Goal: Task Accomplishment & Management: Complete application form

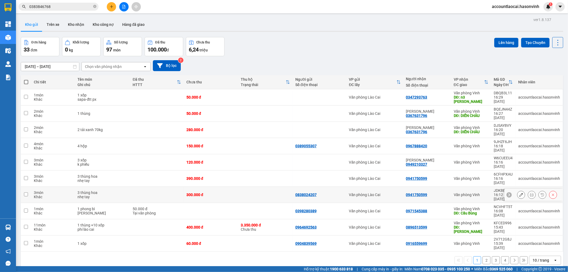
scroll to position [25, 0]
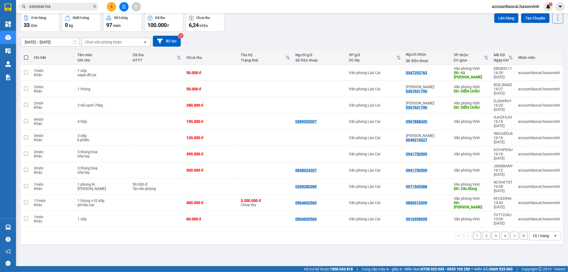
click at [483, 232] on button "2" at bounding box center [487, 236] width 8 height 8
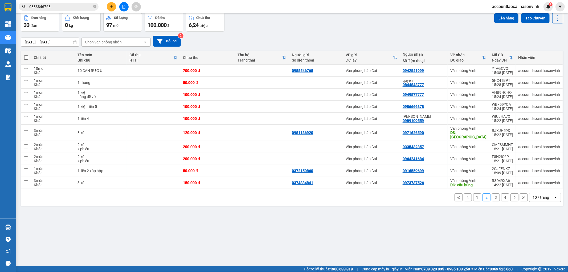
click at [492, 193] on button "3" at bounding box center [496, 197] width 8 height 8
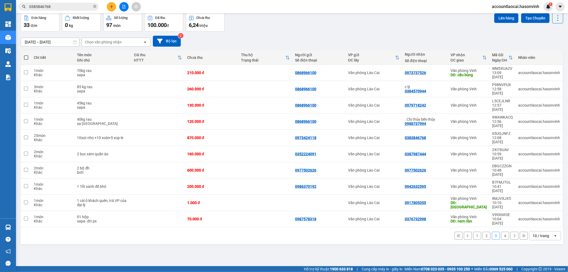
click at [502, 232] on button "4" at bounding box center [506, 236] width 8 height 8
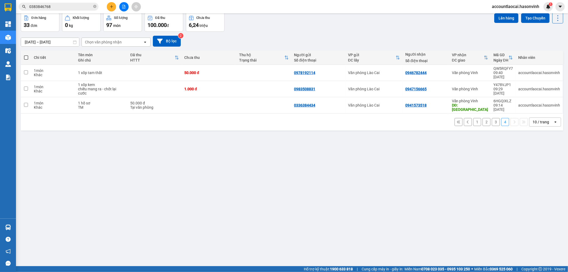
click at [474, 118] on button "1" at bounding box center [478, 122] width 8 height 8
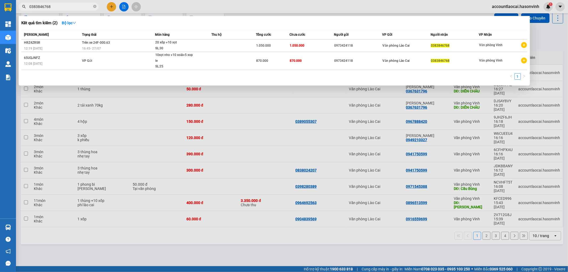
click at [69, 9] on input "0383846768" at bounding box center [60, 7] width 63 height 6
drag, startPoint x: 69, startPoint y: 9, endPoint x: 6, endPoint y: 9, distance: 62.6
click at [6, 9] on section "Kết quả tìm kiếm ( 2 ) Bộ lọc Mã ĐH Trạng thái Món hàng Thu hộ Tổng cước Chưa c…" at bounding box center [284, 136] width 568 height 272
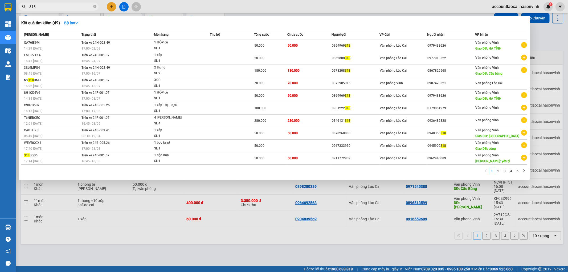
type input "318"
click at [186, 212] on div at bounding box center [284, 136] width 568 height 272
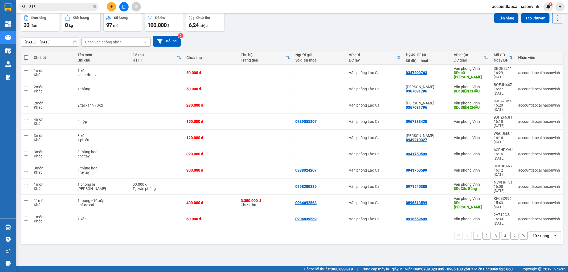
scroll to position [0, 0]
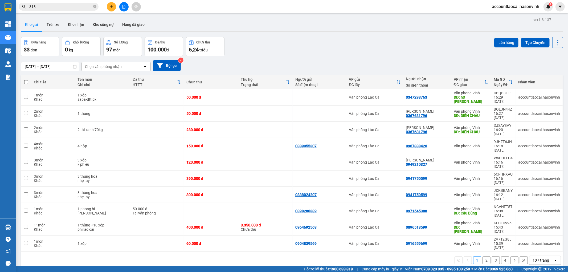
click at [124, 5] on icon "file-add" at bounding box center [124, 7] width 4 height 4
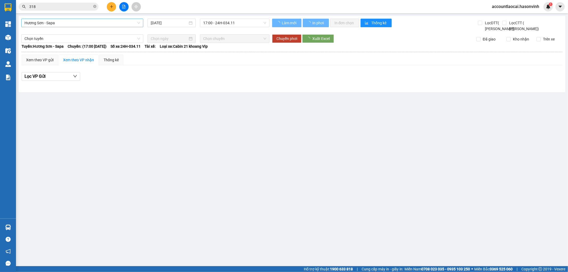
click at [61, 23] on span "Hương Sơn - Sapa" at bounding box center [83, 23] width 116 height 8
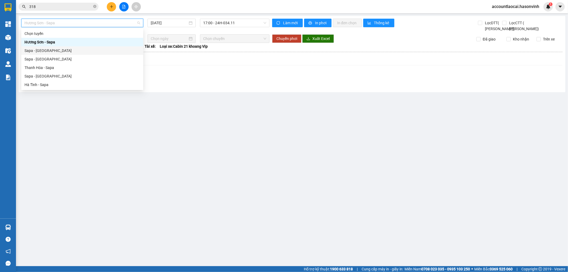
click at [35, 51] on div "Sapa - [GEOGRAPHIC_DATA]" at bounding box center [83, 51] width 116 height 6
type input "[DATE]"
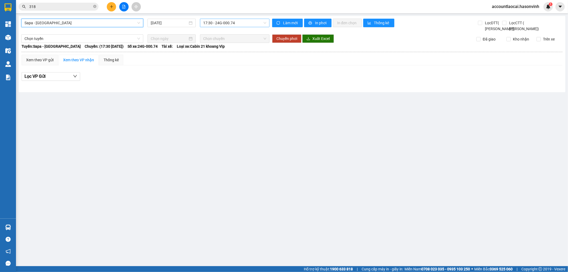
click at [225, 23] on span "17:30 - 24G-000.74" at bounding box center [234, 23] width 63 height 8
click at [36, 63] on div "Xem theo VP gửi" at bounding box center [39, 60] width 27 height 6
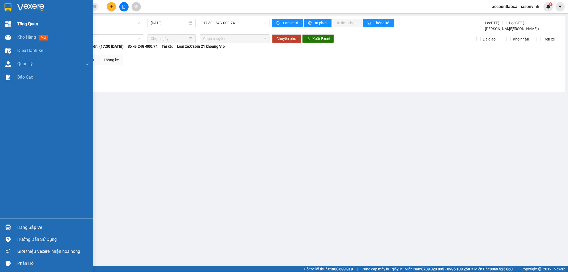
click at [28, 22] on span "Tổng Quan" at bounding box center [27, 24] width 21 height 7
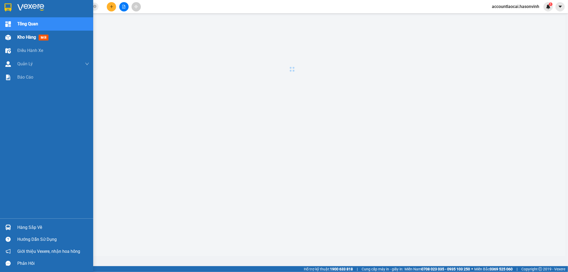
click at [25, 38] on span "Kho hàng" at bounding box center [26, 37] width 19 height 5
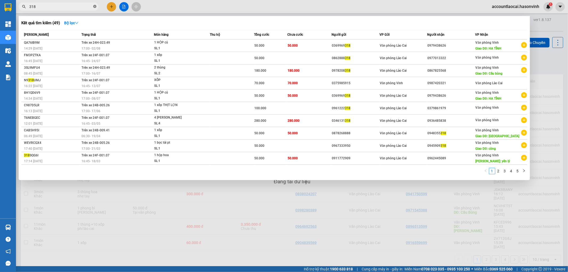
click at [95, 6] on icon "close-circle" at bounding box center [94, 6] width 3 height 3
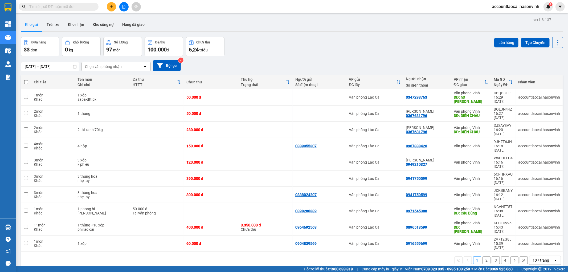
click at [87, 8] on input "text" at bounding box center [60, 7] width 63 height 6
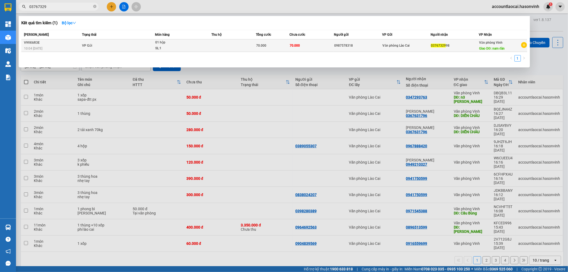
type input "03767329"
click at [271, 44] on div "70.000" at bounding box center [272, 46] width 33 height 6
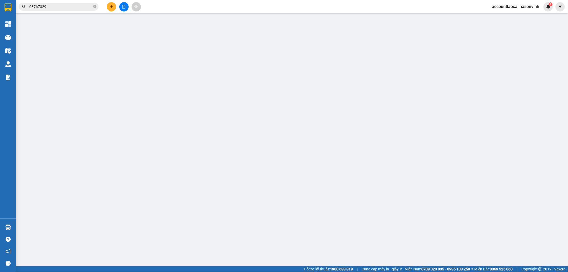
type input "0987578318"
type input "0376732998"
type input "nam đàn"
type input "70.000"
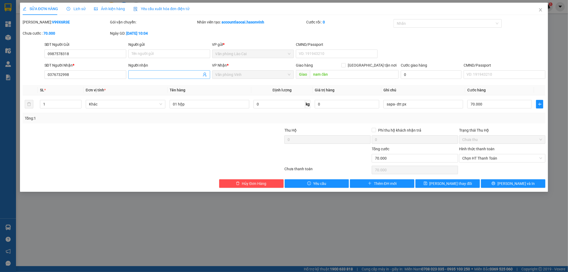
click at [152, 76] on input "Người nhận" at bounding box center [167, 75] width 70 height 6
click at [158, 76] on input "0363309893" at bounding box center [167, 75] width 70 height 6
type input "0363309893"
click at [460, 184] on span "[PERSON_NAME] thay đổi" at bounding box center [451, 184] width 43 height 6
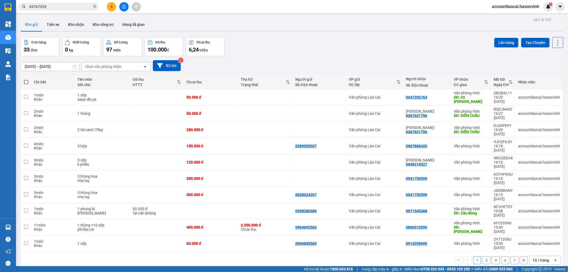
click at [67, 6] on input "03767329" at bounding box center [60, 7] width 63 height 6
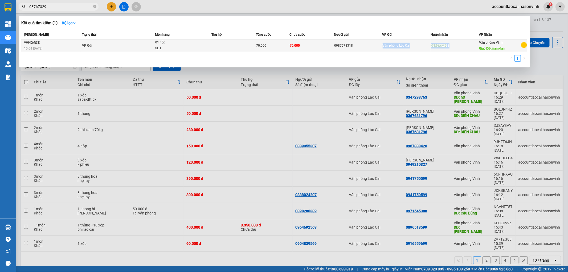
drag, startPoint x: 454, startPoint y: 47, endPoint x: 424, endPoint y: 44, distance: 30.0
click at [424, 44] on tr "V99X6R3E 10:04 [DATE] VP Gửi 01 hộp SL: 1 70.000 70.000 0987578318 Văn phòng Là…" at bounding box center [274, 45] width 506 height 13
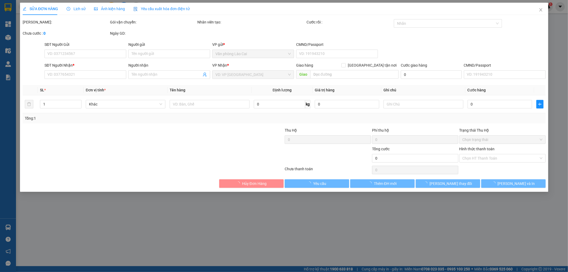
type input "0987578318"
type input "0376732998"
type input "0363309893"
type input "nam đàn"
type input "70.000"
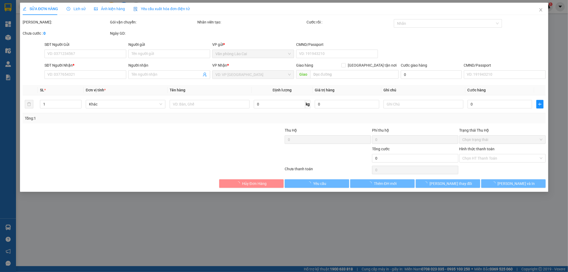
type input "70.000"
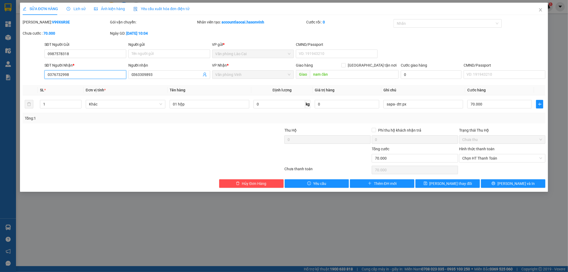
drag, startPoint x: 429, startPoint y: 51, endPoint x: 47, endPoint y: 75, distance: 383.1
click at [47, 75] on input "0376732998" at bounding box center [86, 74] width 82 height 9
click at [542, 11] on icon "close" at bounding box center [541, 9] width 3 height 3
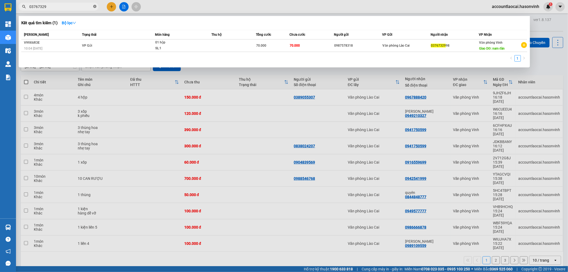
click at [96, 5] on icon "close-circle" at bounding box center [94, 6] width 3 height 3
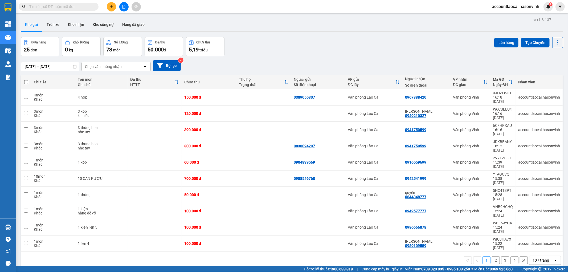
paste input "0376732998"
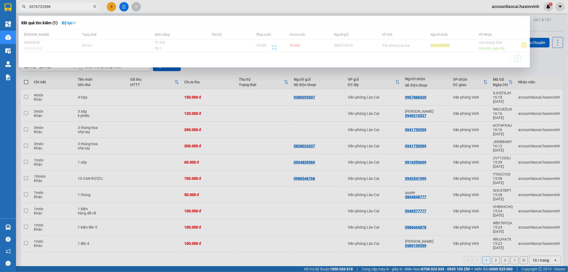
click at [60, 8] on input "0376732998" at bounding box center [60, 7] width 63 height 6
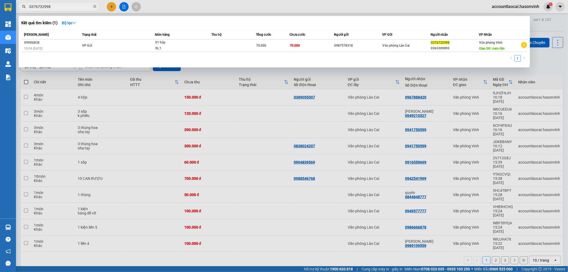
type input "0376732998"
click at [158, 238] on div at bounding box center [284, 136] width 568 height 272
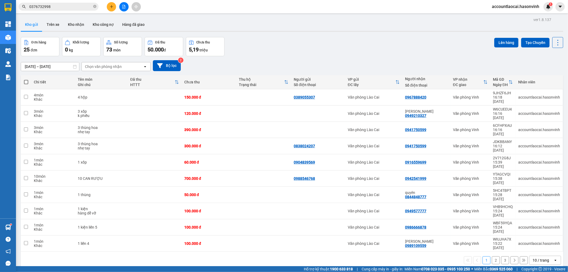
click at [115, 6] on button at bounding box center [111, 6] width 9 height 9
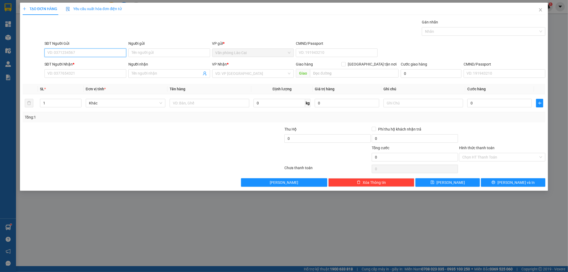
click at [95, 50] on input "SĐT Người Gửi" at bounding box center [86, 52] width 82 height 9
click at [95, 50] on input "448" at bounding box center [86, 52] width 82 height 9
click at [94, 55] on input "448" at bounding box center [86, 52] width 82 height 9
click at [75, 61] on div "0983473448" at bounding box center [85, 63] width 75 height 6
type input "0983473448"
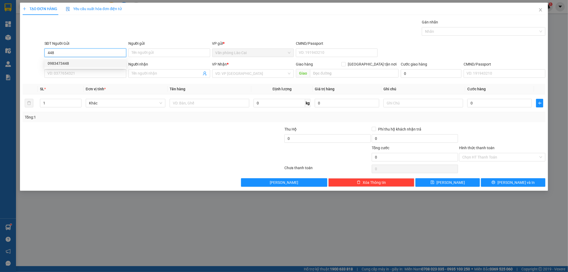
type input "0986998047"
type input "hà tĩnh"
type input "220.000"
type input "0983473448"
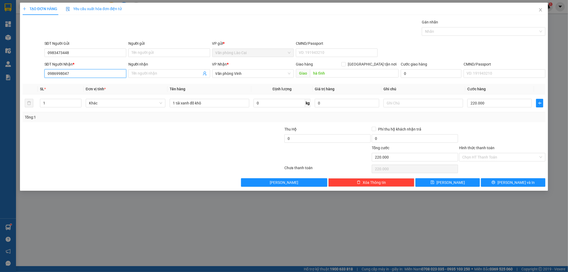
drag, startPoint x: 75, startPoint y: 71, endPoint x: 39, endPoint y: 77, distance: 37.0
click at [39, 77] on div "SĐT Người Nhận * 0986998047 Người nhận Tên người nhận VP Nhận * Văn phòng Vinh …" at bounding box center [284, 70] width 524 height 19
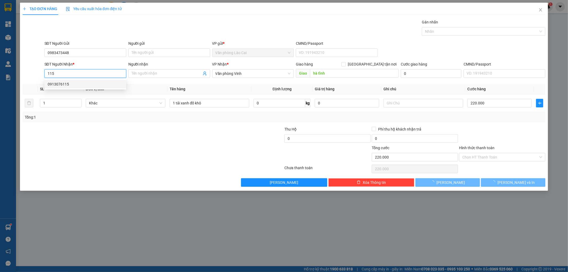
click at [68, 84] on div "0913076115" at bounding box center [85, 84] width 75 height 6
type input "0913076115"
type input "80.000"
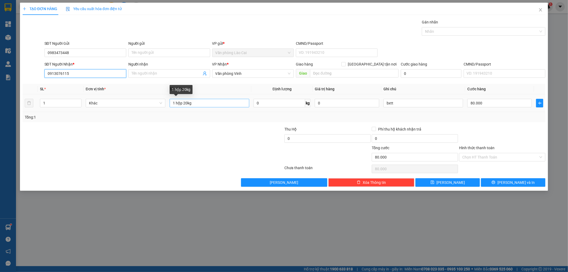
type input "0913076115"
drag, startPoint x: 184, startPoint y: 103, endPoint x: 188, endPoint y: 104, distance: 3.5
click at [188, 104] on input "1 hộp 20kg" at bounding box center [210, 103] width 80 height 9
type input "1 hộp 5kg"
click at [488, 104] on input "80.000" at bounding box center [500, 103] width 64 height 9
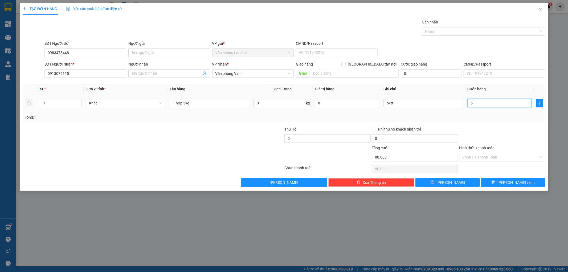
type input "5"
type input "50"
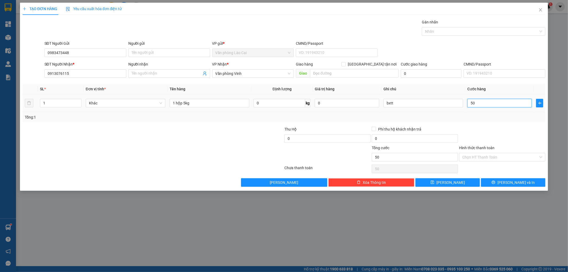
type input "500"
type input "5.000"
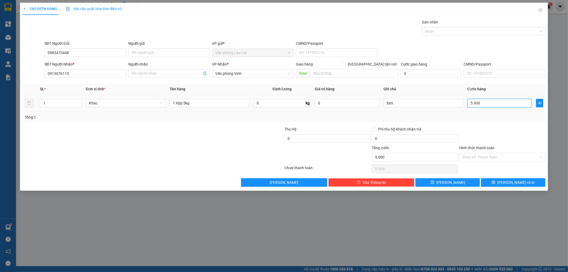
type input "50.000"
click at [454, 185] on button "[PERSON_NAME]" at bounding box center [448, 182] width 64 height 9
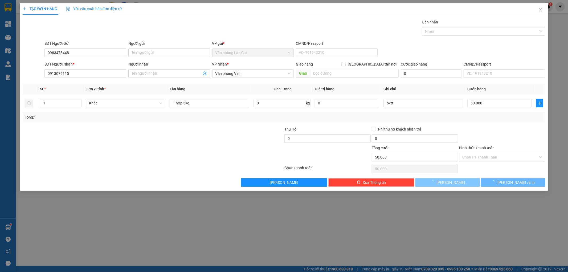
type input "0"
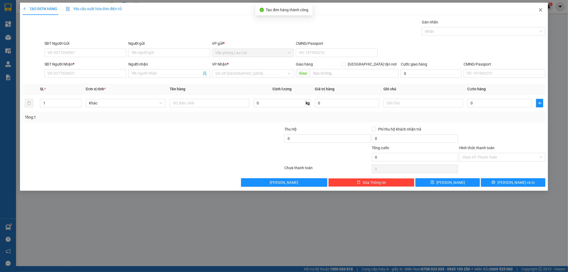
click at [541, 9] on icon "close" at bounding box center [541, 10] width 4 height 4
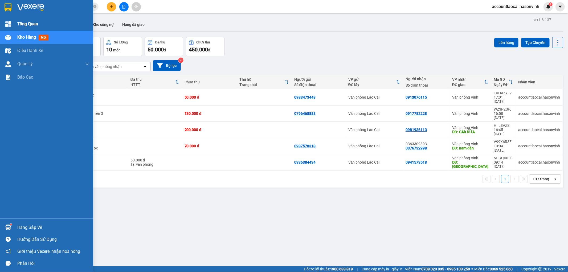
drag, startPoint x: 27, startPoint y: 22, endPoint x: 28, endPoint y: 41, distance: 19.0
click at [27, 22] on span "Tổng Quan" at bounding box center [27, 24] width 21 height 7
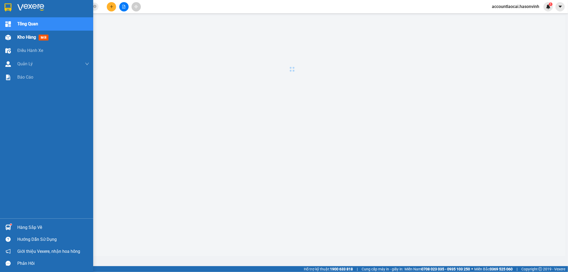
click at [28, 41] on div "Kho hàng mới" at bounding box center [53, 37] width 72 height 13
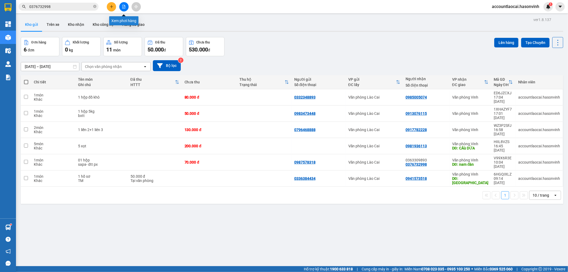
click at [123, 10] on button at bounding box center [123, 6] width 9 height 9
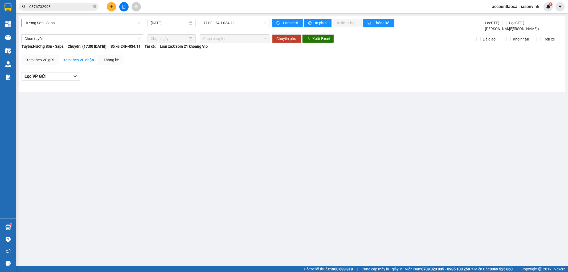
click at [68, 25] on span "Hương Sơn - Sapa" at bounding box center [83, 23] width 116 height 8
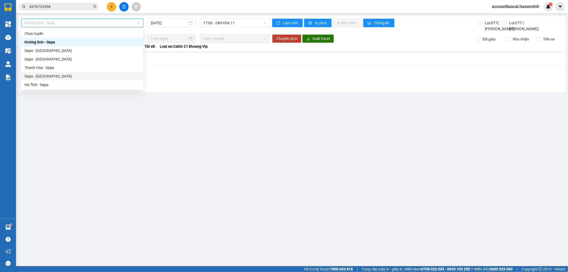
click at [38, 79] on div "Sapa - [GEOGRAPHIC_DATA]" at bounding box center [83, 76] width 116 height 6
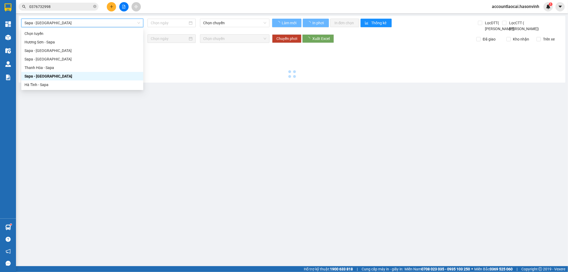
type input "[DATE]"
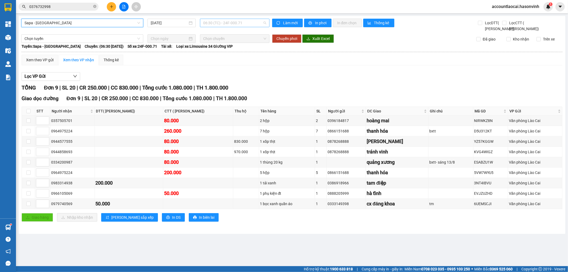
click at [214, 24] on span "06:30 (TC) - 24F-000.71" at bounding box center [234, 23] width 63 height 8
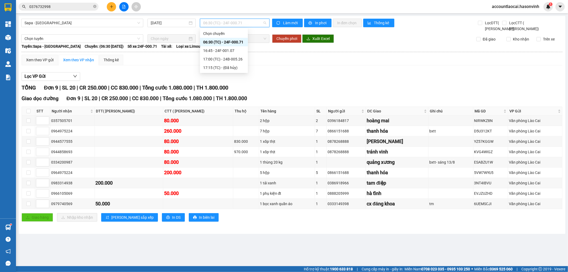
click at [214, 42] on div "06:30 (TC) - 24F-000.71" at bounding box center [224, 42] width 42 height 6
click at [224, 22] on span "06:30 (TC) - 24F-000.71" at bounding box center [234, 23] width 63 height 8
click at [222, 59] on div "17:00 (TC) - 24B-005.26" at bounding box center [224, 59] width 42 height 6
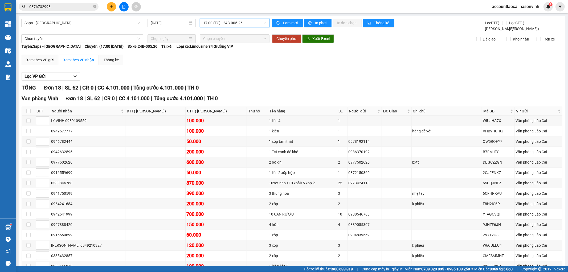
click at [222, 22] on span "17:00 (TC) - 24B-005.26" at bounding box center [234, 23] width 63 height 8
click at [220, 49] on div "16:45 - 24F-001.07" at bounding box center [223, 51] width 42 height 6
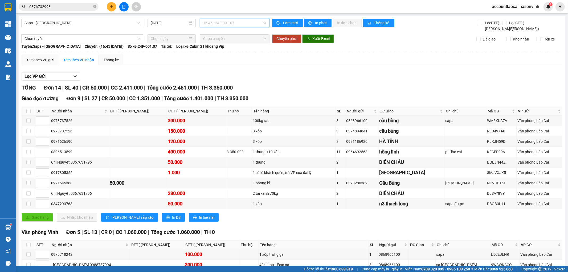
click at [239, 22] on span "16:45 - 24F-001.07" at bounding box center [234, 23] width 63 height 8
click at [236, 65] on div "17:15 (TC) - (Đã hủy)" at bounding box center [223, 68] width 42 height 6
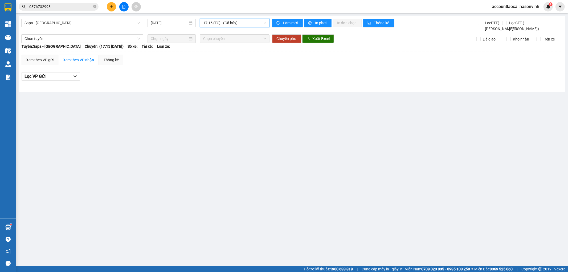
click at [209, 24] on span "17:15 (TC) - (Đã hủy)" at bounding box center [234, 23] width 63 height 8
click at [217, 59] on div "17:00 (TC) - 24B-005.26" at bounding box center [224, 59] width 42 height 6
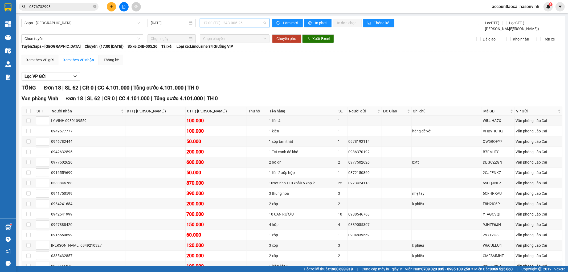
click at [217, 19] on span "17:00 (TC) - 24B-005.26" at bounding box center [234, 23] width 63 height 8
drag, startPoint x: 223, startPoint y: 66, endPoint x: 221, endPoint y: 51, distance: 15.0
click at [221, 51] on div "Chọn chuyến 06:30 (TC) - 24F-000.71 16:45 - 24F-001.07 17:00 (TC) - 24B-005.26 …" at bounding box center [223, 50] width 48 height 43
click at [221, 51] on div "16:45 - 24F-001.07" at bounding box center [223, 51] width 42 height 6
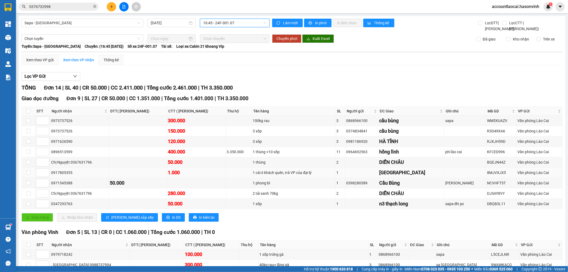
scroll to position [70, 0]
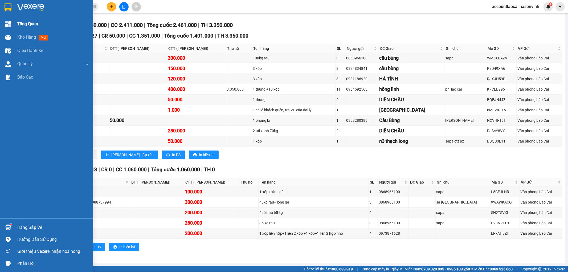
click at [33, 21] on span "Tổng Quan" at bounding box center [27, 24] width 21 height 7
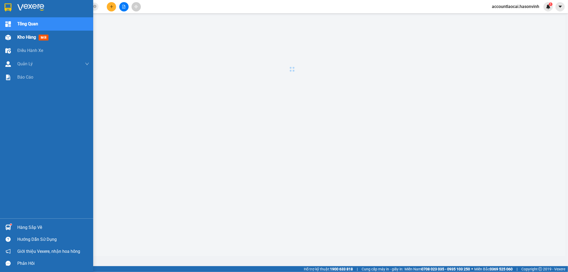
click at [30, 36] on span "Kho hàng" at bounding box center [26, 37] width 19 height 5
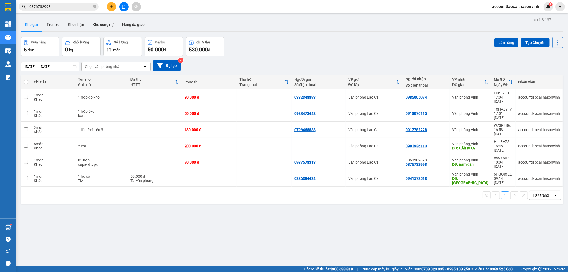
click at [124, 9] on button at bounding box center [123, 6] width 9 height 9
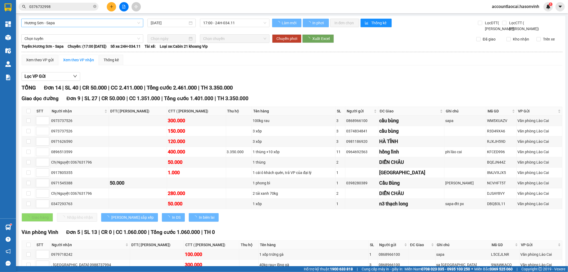
click at [46, 23] on span "Hương Sơn - Sapa" at bounding box center [83, 23] width 116 height 8
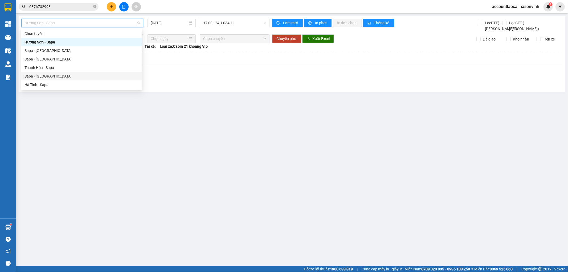
click at [33, 76] on div "Sapa - [GEOGRAPHIC_DATA]" at bounding box center [82, 76] width 115 height 6
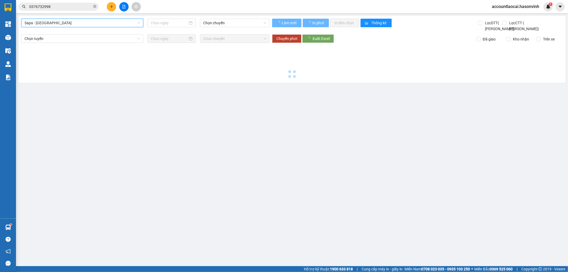
type input "[DATE]"
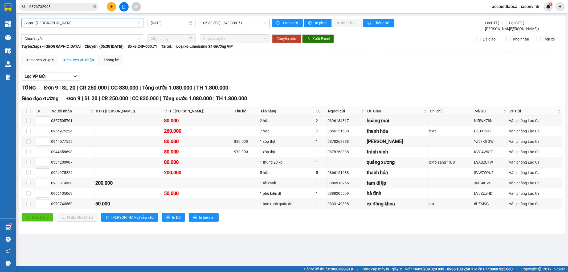
click at [219, 22] on span "06:30 (TC) - 24F-000.71" at bounding box center [234, 23] width 63 height 8
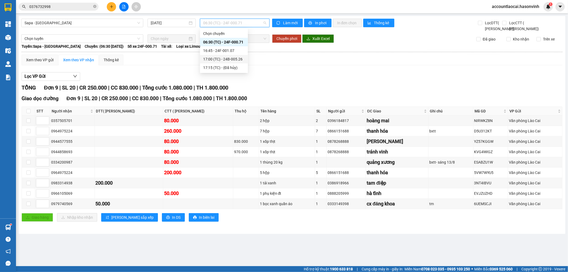
click at [219, 61] on div "17:00 (TC) - 24B-005.26" at bounding box center [224, 59] width 42 height 6
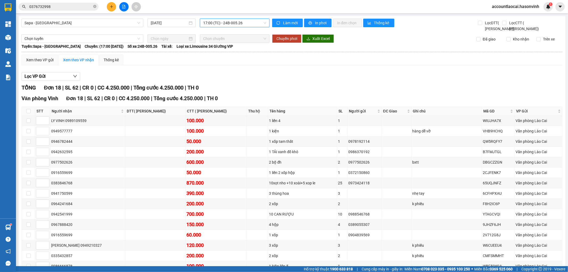
click at [210, 21] on span "17:00 (TC) - 24B-005.26" at bounding box center [234, 23] width 63 height 8
click at [210, 51] on div "16:45 - 24F-001.07" at bounding box center [223, 51] width 42 height 6
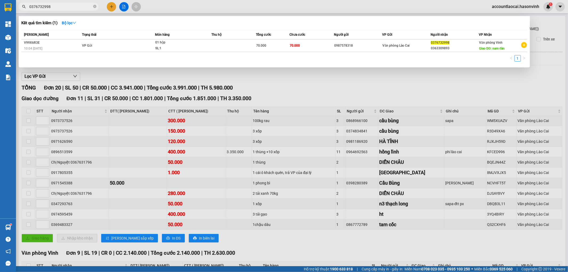
click at [68, 9] on input "0376732998" at bounding box center [60, 7] width 63 height 6
drag, startPoint x: 68, startPoint y: 9, endPoint x: 18, endPoint y: 9, distance: 50.4
click at [18, 9] on div "0376732998" at bounding box center [52, 7] width 104 height 8
